Goal: Check status: Check status

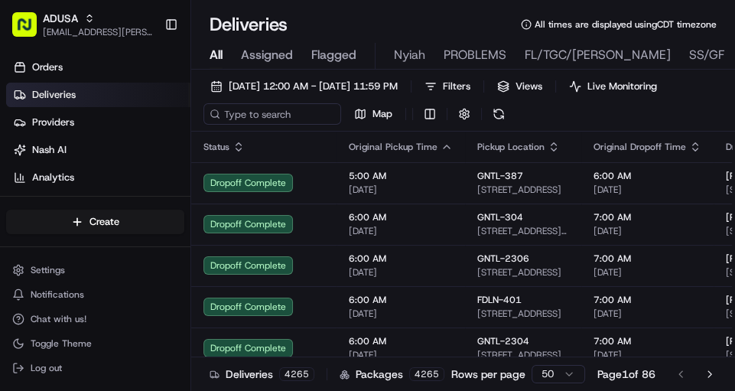
click at [216, 55] on span "All" at bounding box center [215, 55] width 13 height 18
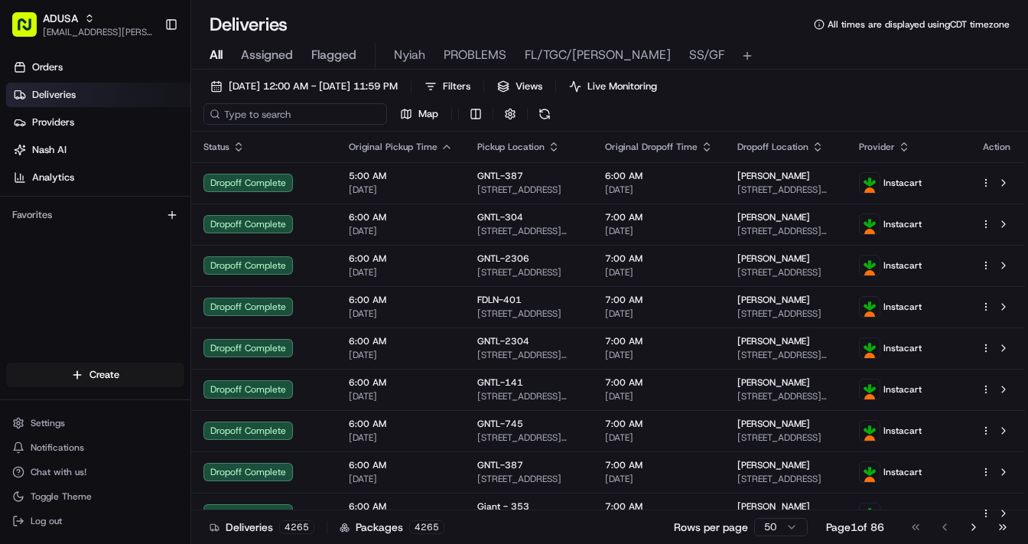
click at [256, 115] on input at bounding box center [295, 113] width 184 height 21
paste input "m705732382"
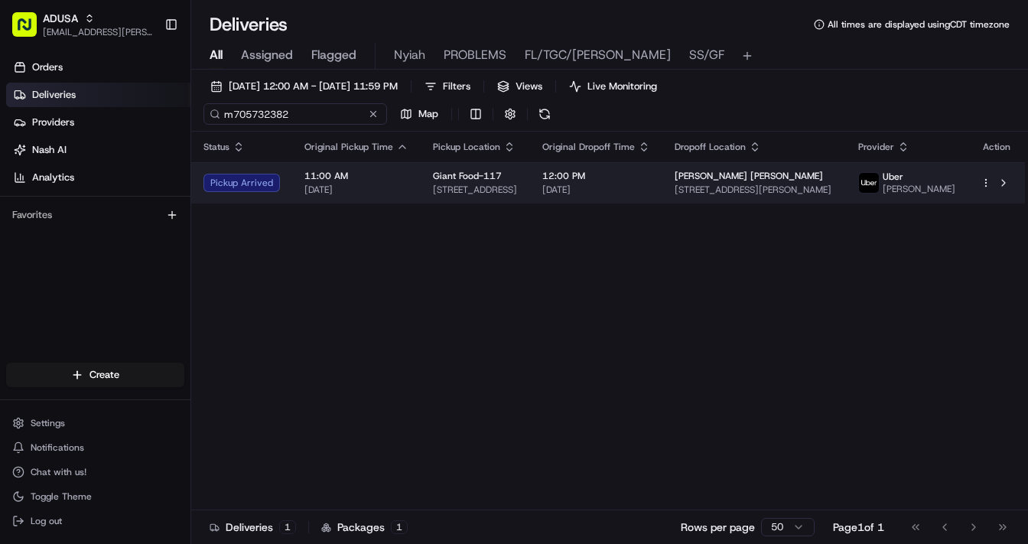
type input "m705732382"
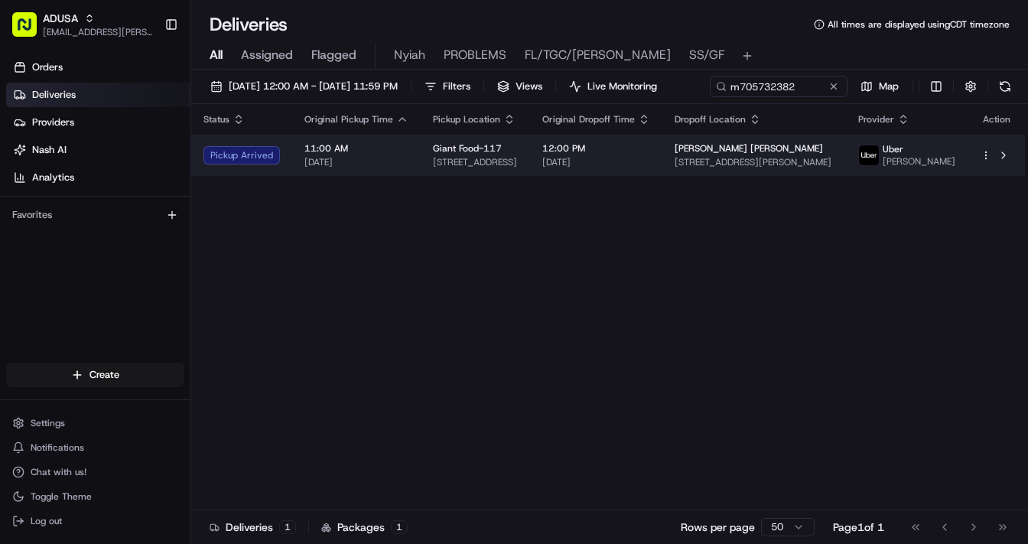
click at [408, 176] on td "11:00 AM [DATE]" at bounding box center [356, 155] width 128 height 41
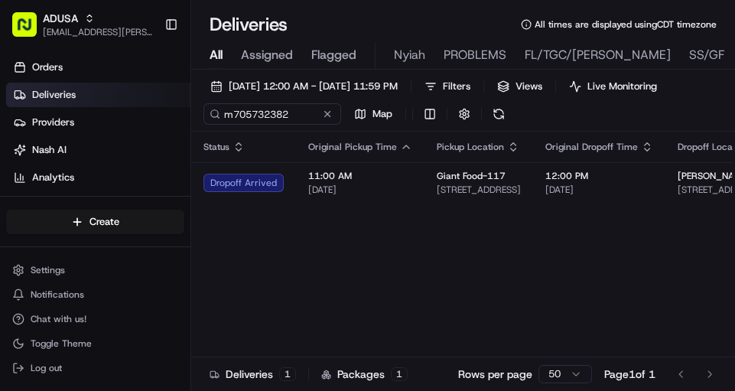
click at [216, 54] on span "All" at bounding box center [215, 55] width 13 height 18
click at [327, 122] on button at bounding box center [327, 113] width 15 height 15
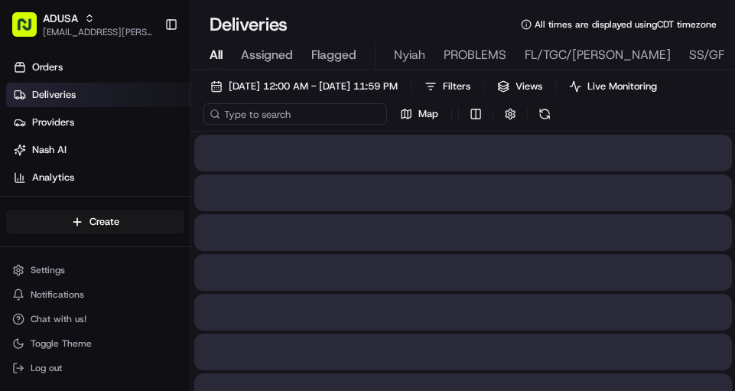
click at [262, 121] on input at bounding box center [295, 113] width 184 height 21
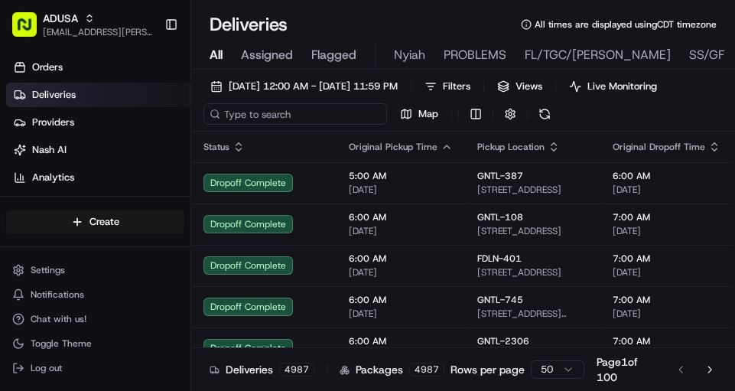
paste input "m702610102"
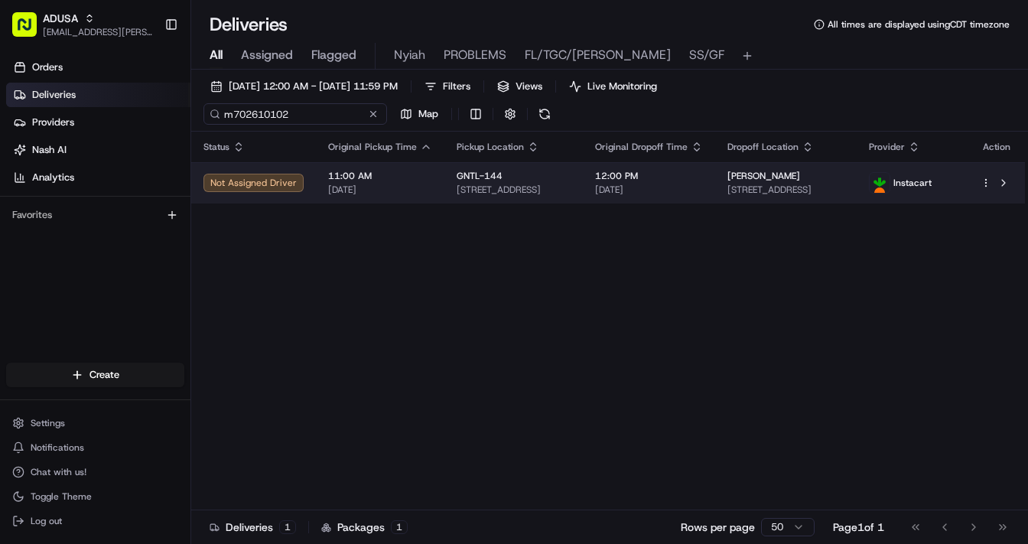
type input "m702610102"
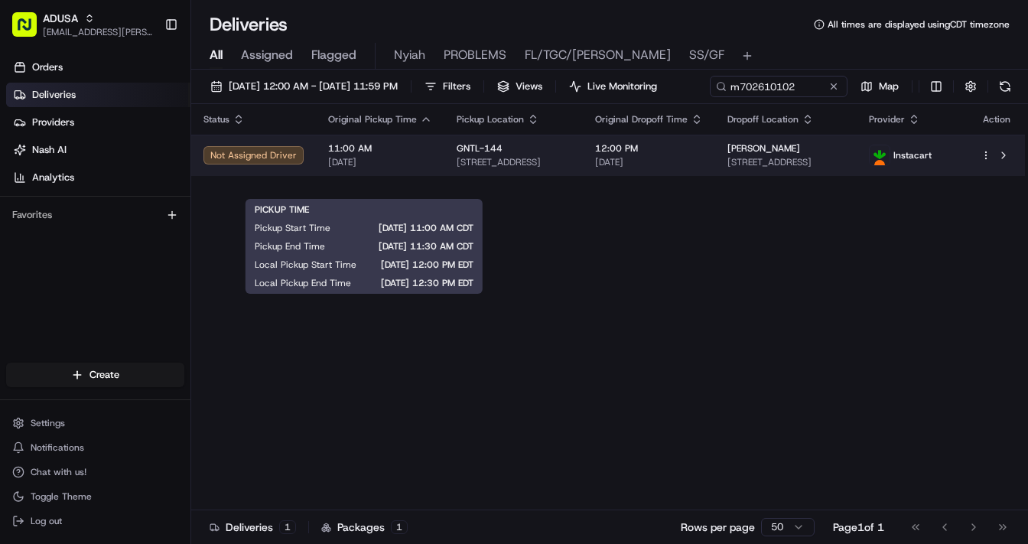
click at [362, 168] on span "[DATE]" at bounding box center [380, 162] width 104 height 12
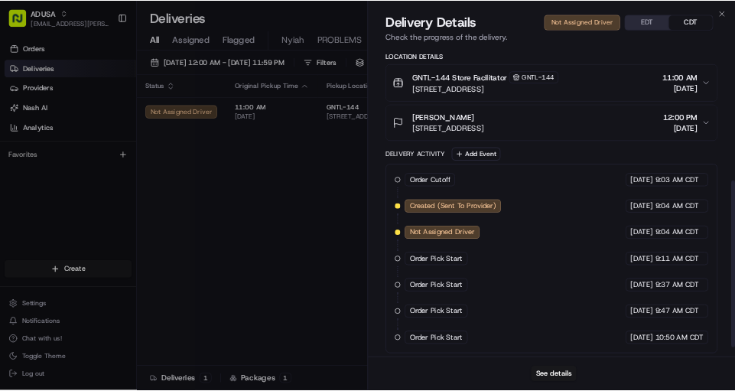
scroll to position [309, 0]
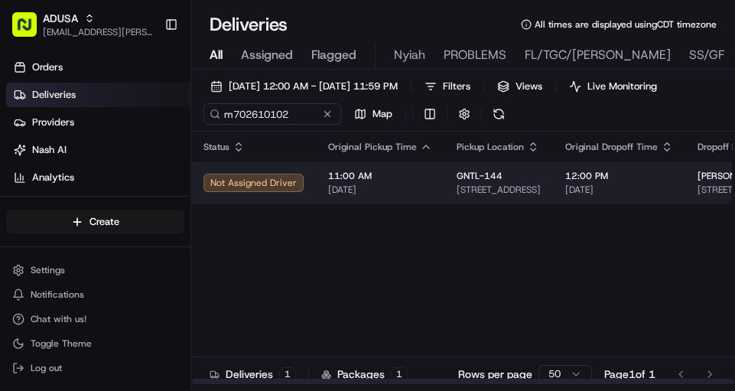
click at [371, 182] on span "11:00 AM" at bounding box center [380, 176] width 104 height 12
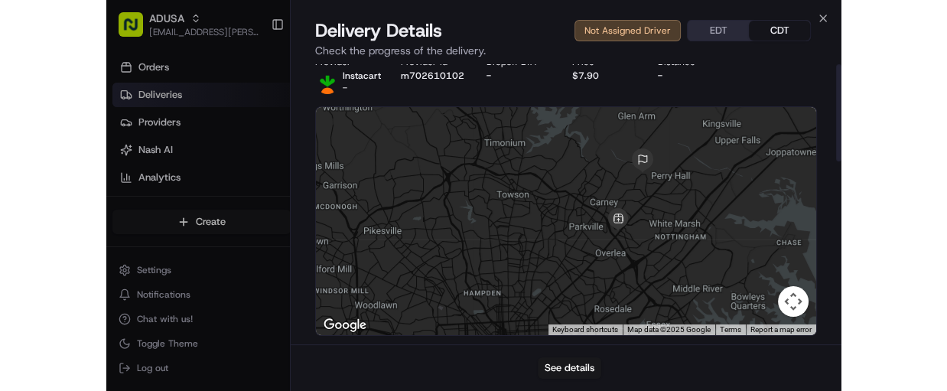
scroll to position [0, 0]
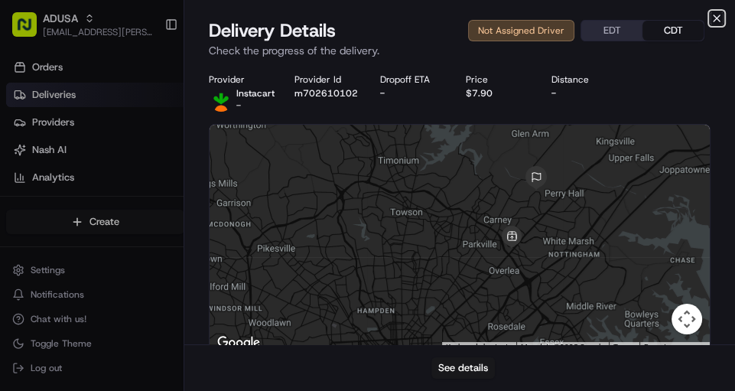
click at [719, 12] on icon "button" at bounding box center [716, 18] width 12 height 12
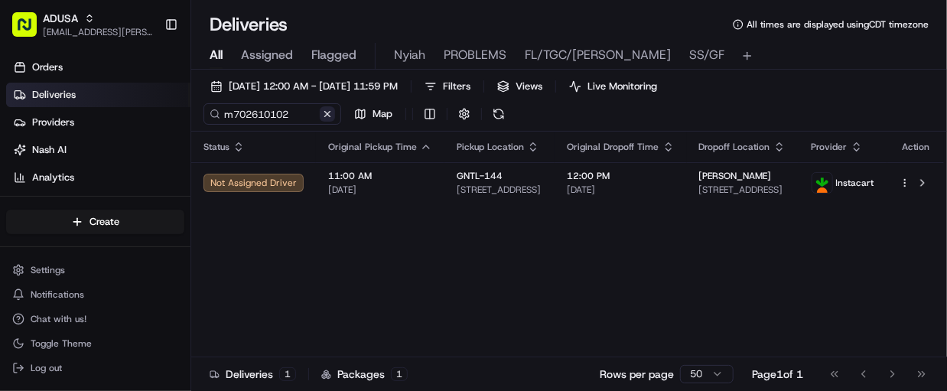
click at [327, 115] on button at bounding box center [327, 113] width 15 height 15
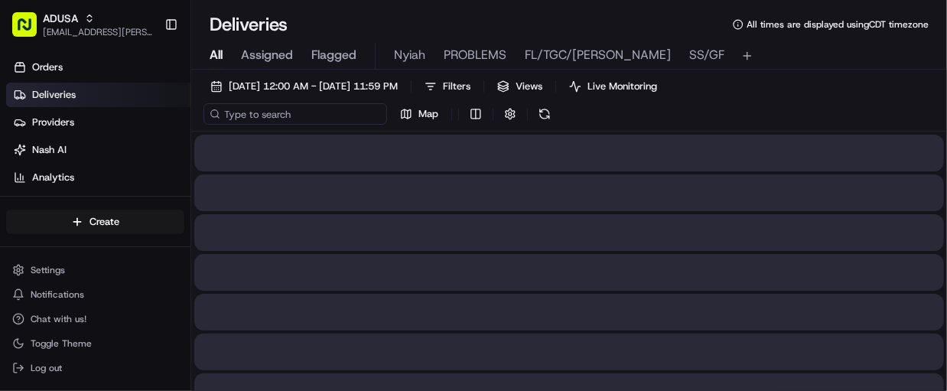
click at [281, 116] on input at bounding box center [295, 113] width 184 height 21
paste input "m705776878"
type input "m705776878"
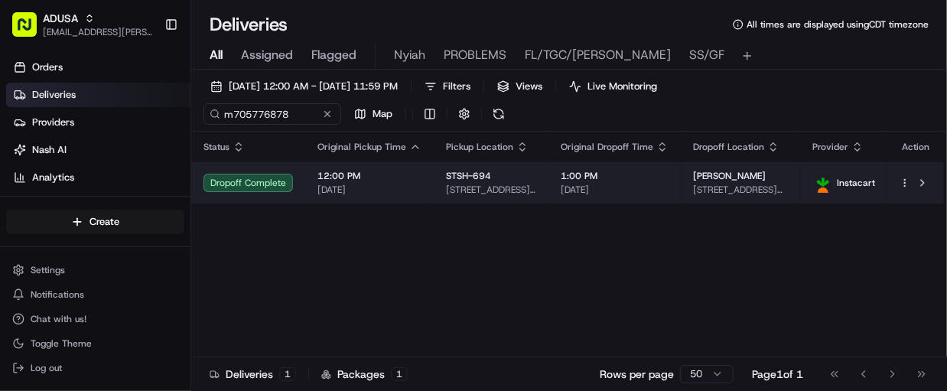
click at [410, 180] on span "12:00 PM" at bounding box center [369, 176] width 104 height 12
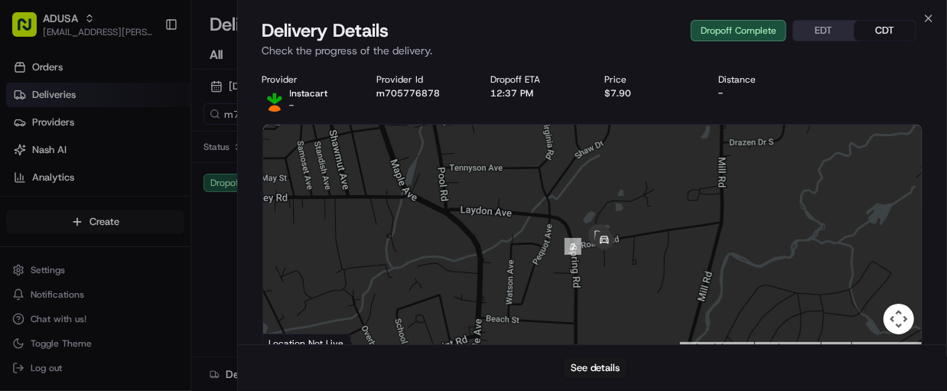
drag, startPoint x: 634, startPoint y: 287, endPoint x: 598, endPoint y: 164, distance: 128.2
click at [598, 164] on div at bounding box center [592, 239] width 659 height 228
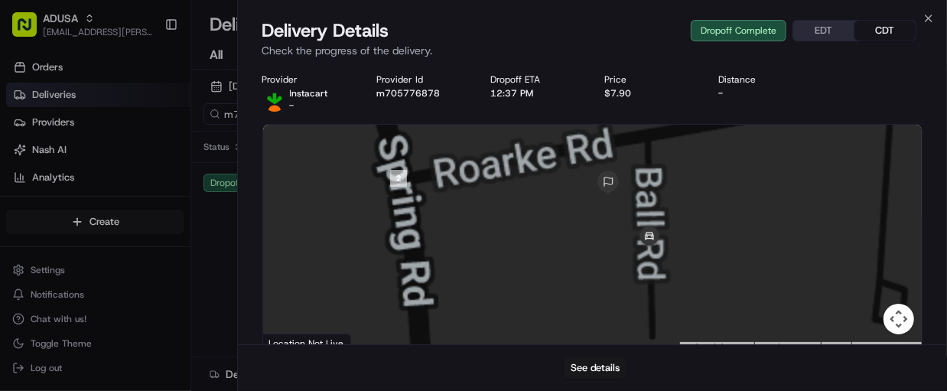
drag, startPoint x: 605, startPoint y: 223, endPoint x: 601, endPoint y: 251, distance: 27.8
click at [601, 251] on div at bounding box center [592, 239] width 659 height 228
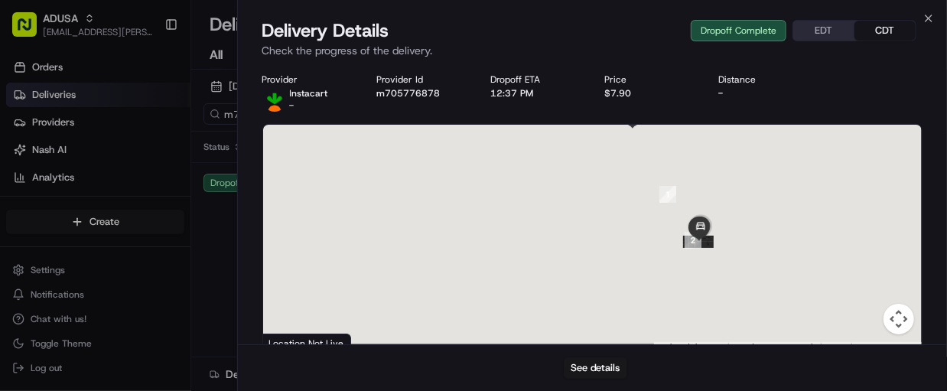
click at [734, 91] on div "Provider Instacart - Provider Id m705776878 Dropoff ETA 12:37 PM Price $7.90 Di…" at bounding box center [592, 92] width 661 height 38
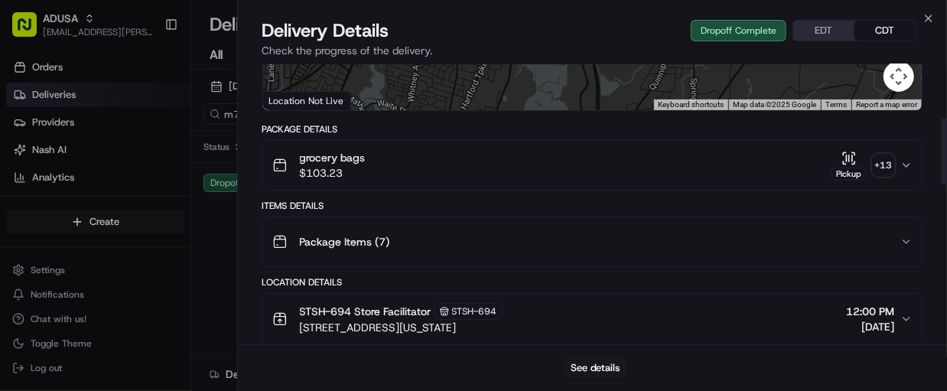
scroll to position [184, 0]
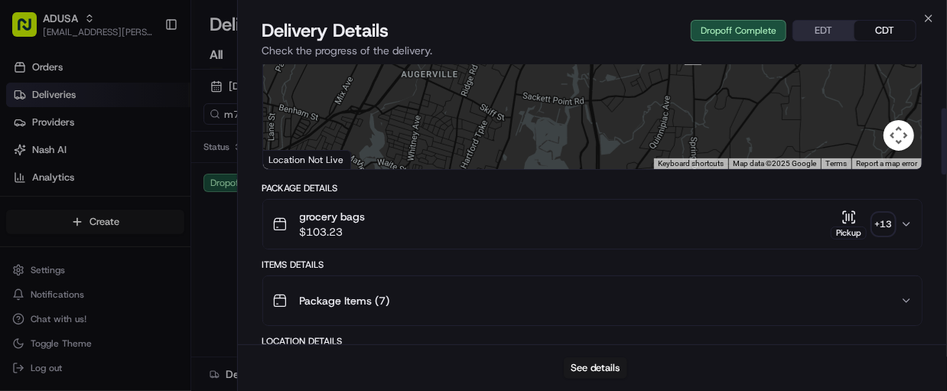
click at [734, 214] on icon "button" at bounding box center [848, 216] width 15 height 15
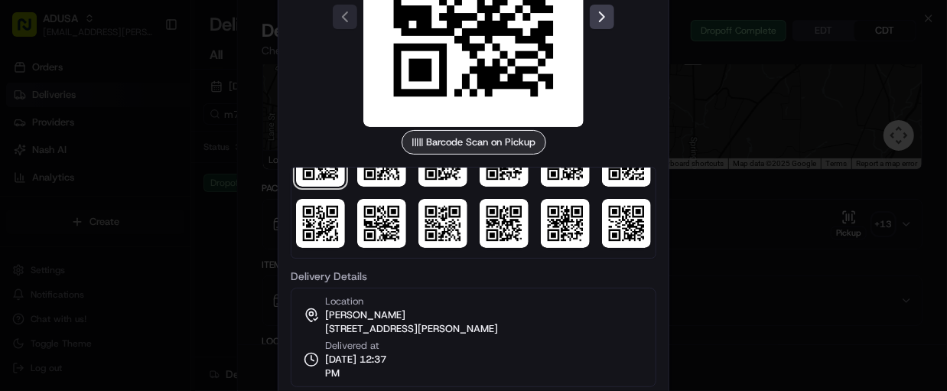
scroll to position [0, 0]
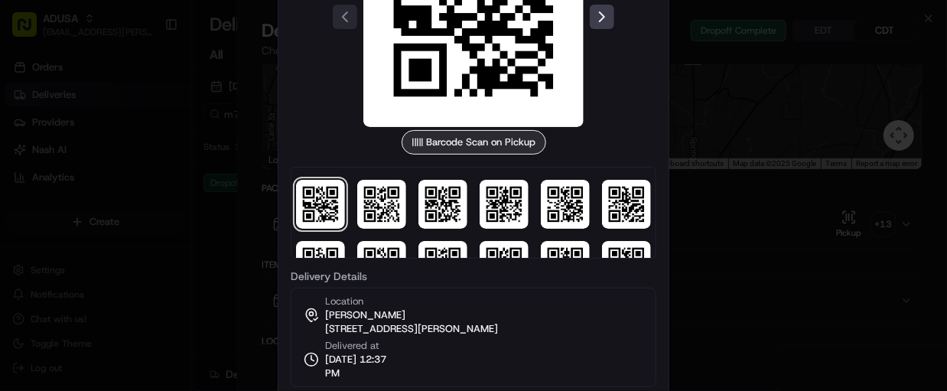
click at [732, 112] on div at bounding box center [473, 195] width 947 height 391
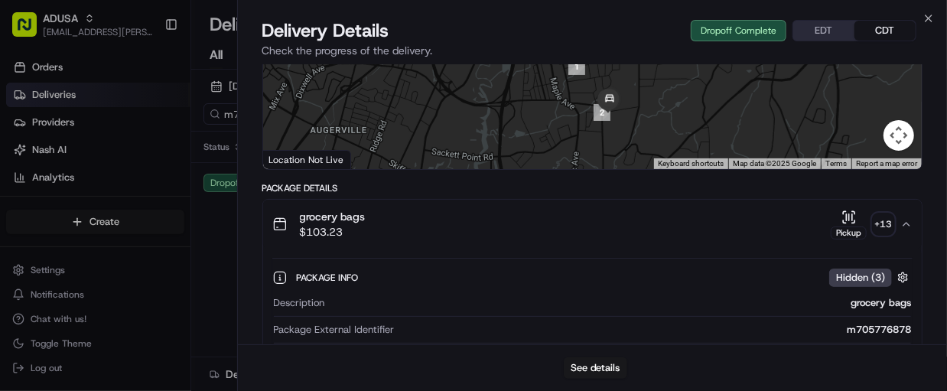
drag, startPoint x: 622, startPoint y: 106, endPoint x: 615, endPoint y: 141, distance: 35.1
click at [615, 141] on div at bounding box center [592, 55] width 659 height 228
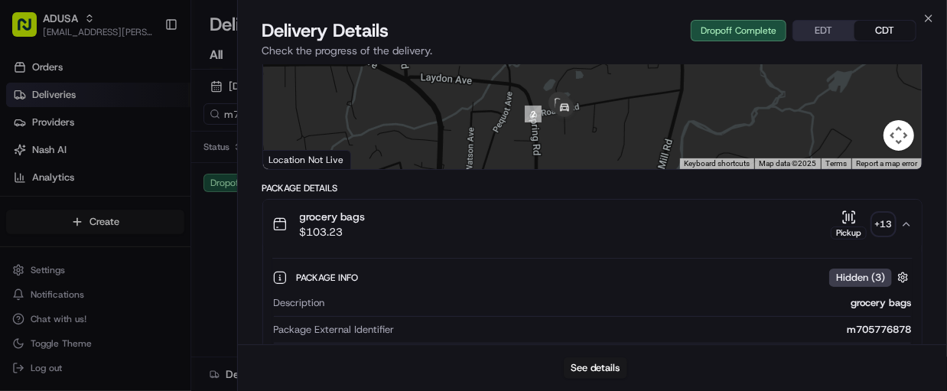
drag, startPoint x: 575, startPoint y: 107, endPoint x: 531, endPoint y: 71, distance: 57.1
click at [531, 71] on div at bounding box center [592, 55] width 659 height 228
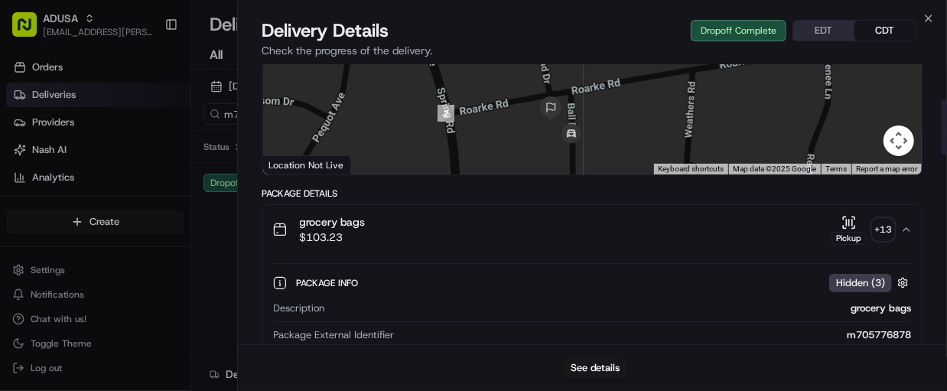
scroll to position [122, 0]
